Goal: Information Seeking & Learning: Find specific fact

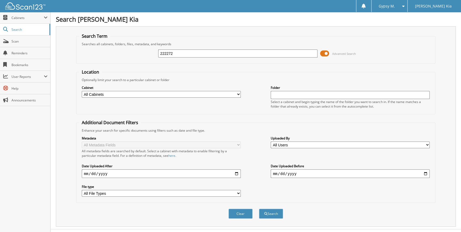
type input "222272"
click at [259, 209] on button "Search" at bounding box center [271, 214] width 24 height 10
drag, startPoint x: 201, startPoint y: 56, endPoint x: 51, endPoint y: 59, distance: 149.3
type input "223054"
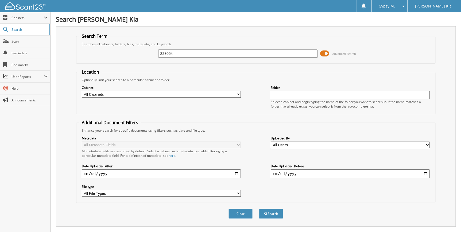
click at [259, 209] on button "Search" at bounding box center [271, 214] width 24 height 10
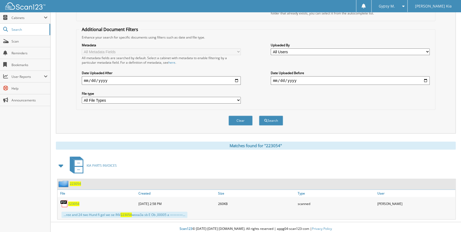
click at [75, 201] on span "223054" at bounding box center [73, 203] width 11 height 5
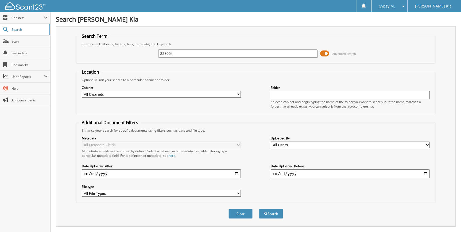
drag, startPoint x: 247, startPoint y: 55, endPoint x: 62, endPoint y: 53, distance: 184.8
click at [62, 53] on div "Search Term Searches all cabinets, folders, files, metadata, and keywords 22305…" at bounding box center [256, 126] width 400 height 200
type input "222272-01"
click at [259, 209] on button "Search" at bounding box center [271, 214] width 24 height 10
